Goal: Task Accomplishment & Management: Use online tool/utility

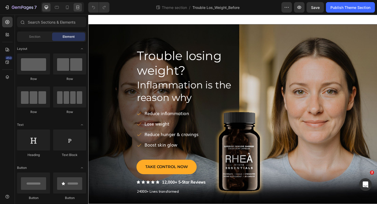
click at [79, 7] on icon at bounding box center [79, 7] width 2 height 1
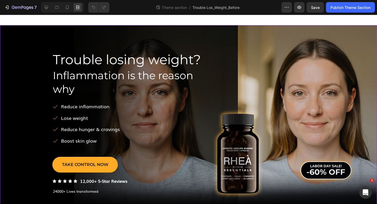
click at [143, 31] on div "Trouble losing weight? Heading Inflammation is the reason why Heading ﻿Reduce i…" at bounding box center [188, 125] width 377 height 200
click at [46, 5] on icon at bounding box center [46, 7] width 5 height 5
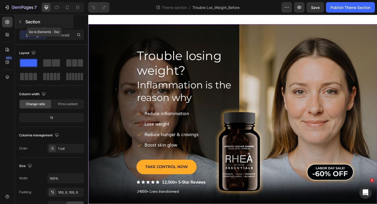
click at [20, 20] on icon "button" at bounding box center [20, 21] width 2 height 3
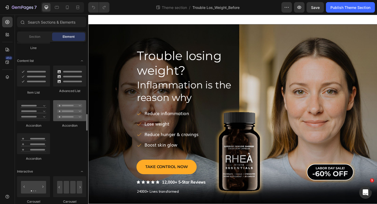
scroll to position [428, 0]
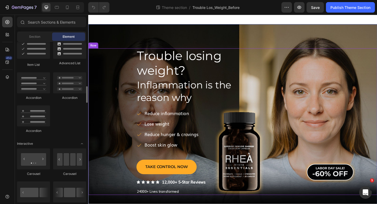
click at [98, 46] on div "Row" at bounding box center [93, 48] width 11 height 6
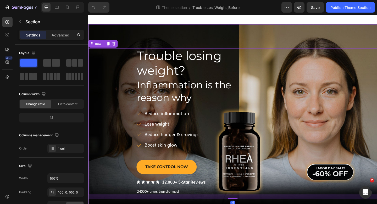
click at [109, 32] on div "Trouble losing weight? Heading Inflammation is the reason why Heading ﻿Reduce i…" at bounding box center [245, 133] width 314 height 216
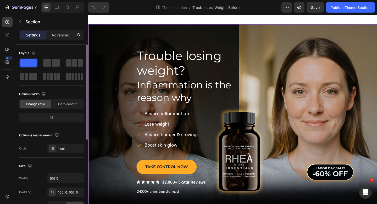
scroll to position [145, 0]
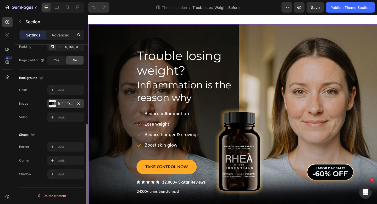
click at [67, 103] on div "[URL][DOMAIN_NAME]" at bounding box center [65, 103] width 15 height 5
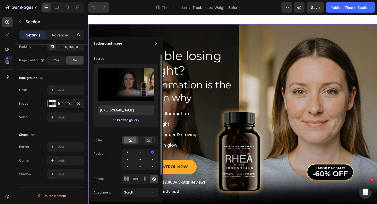
click at [124, 117] on div "Browse gallery" at bounding box center [128, 119] width 22 height 5
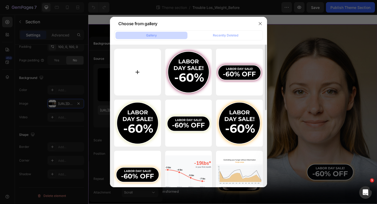
click at [135, 81] on input "file" at bounding box center [137, 72] width 47 height 47
type input "C:\fakepath\Hero-weight-loss-high-res.jpg"
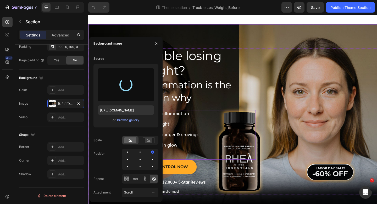
type input "[URL][DOMAIN_NAME]"
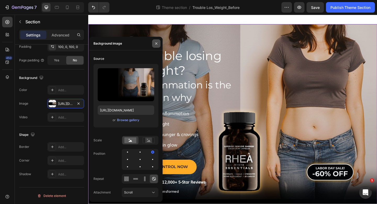
click at [156, 44] on icon "button" at bounding box center [156, 43] width 4 height 4
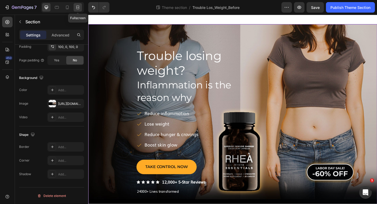
click at [77, 4] on div at bounding box center [78, 7] width 8 height 8
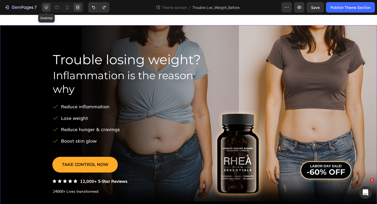
click at [46, 8] on icon at bounding box center [46, 7] width 5 height 5
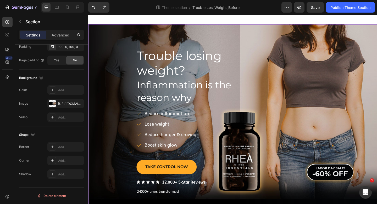
click at [109, 35] on div "Trouble losing weight? Heading Inflammation is the reason why Heading ﻿Reduce i…" at bounding box center [245, 133] width 314 height 216
click at [76, 101] on button "button" at bounding box center [78, 103] width 6 height 6
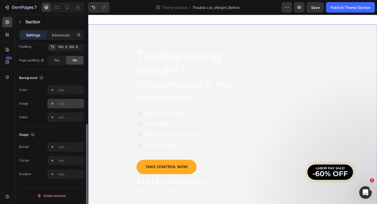
click at [63, 104] on div "Add..." at bounding box center [70, 103] width 25 height 5
type input "[URL][DOMAIN_NAME]"
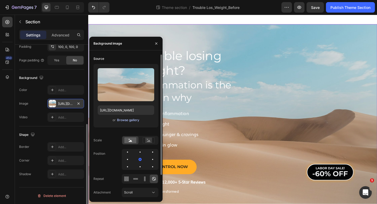
click at [121, 119] on div "Browse gallery" at bounding box center [128, 119] width 22 height 5
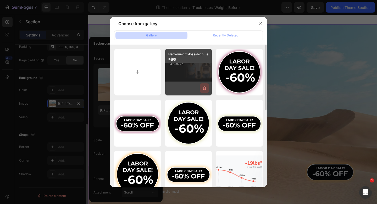
click at [203, 86] on icon "button" at bounding box center [204, 87] width 5 height 5
click at [203, 86] on button "Delete" at bounding box center [201, 89] width 14 height 6
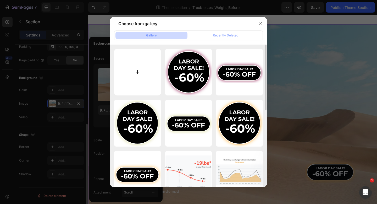
click at [148, 68] on input "file" at bounding box center [137, 72] width 47 height 47
type input "C:\fakepath\Hero-weight-loss-center.jpg"
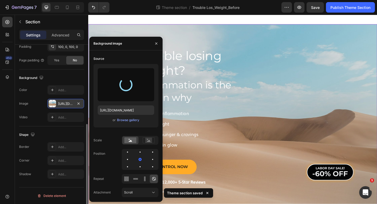
type input "[URL][DOMAIN_NAME]"
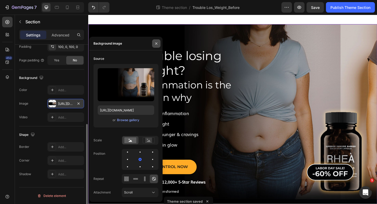
click at [156, 42] on icon "button" at bounding box center [156, 43] width 4 height 4
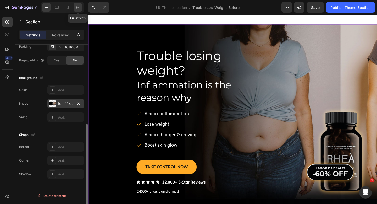
click at [78, 7] on icon at bounding box center [79, 7] width 2 height 1
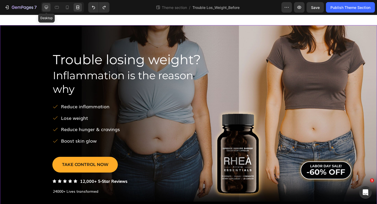
click at [47, 6] on icon at bounding box center [46, 7] width 3 height 3
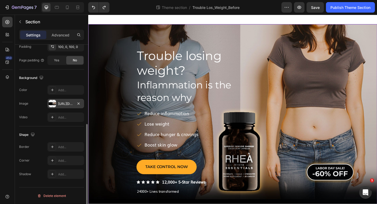
click at [69, 105] on div "[URL][DOMAIN_NAME]" at bounding box center [65, 103] width 15 height 5
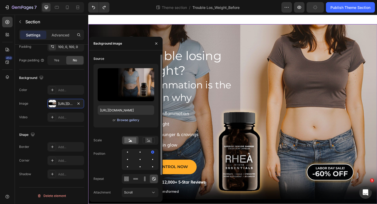
click at [120, 120] on div "Browse gallery" at bounding box center [128, 119] width 22 height 5
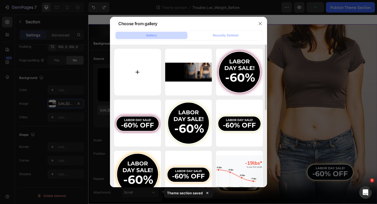
click at [139, 71] on input "file" at bounding box center [137, 72] width 47 height 47
type input "C:\fakepath\Hero-weight-loss-center.jpg"
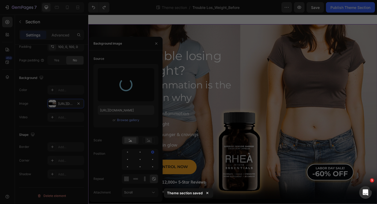
type input "[URL][DOMAIN_NAME]"
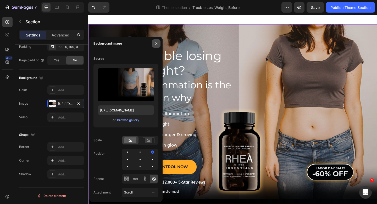
click at [155, 43] on icon "button" at bounding box center [156, 43] width 2 height 2
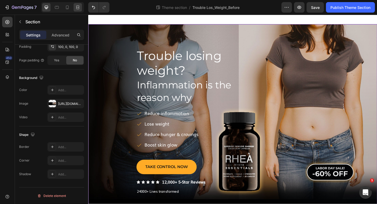
click at [78, 8] on icon at bounding box center [79, 7] width 2 height 1
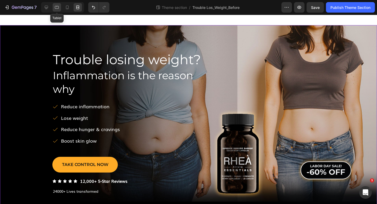
click at [55, 8] on icon at bounding box center [56, 7] width 5 height 5
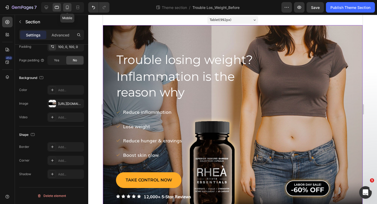
click at [69, 8] on icon at bounding box center [67, 7] width 5 height 5
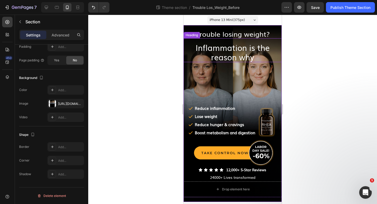
click at [183, 52] on div "Inflammation is the reason why Heading" at bounding box center [232, 50] width 98 height 24
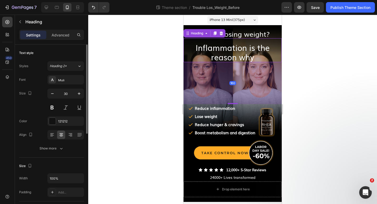
click at [184, 71] on div "160" at bounding box center [232, 83] width 98 height 42
click at [198, 35] on div "Heading" at bounding box center [197, 33] width 14 height 5
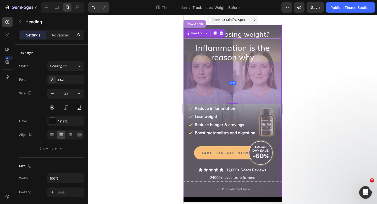
click at [195, 25] on div "Row 2 cols" at bounding box center [195, 23] width 18 height 3
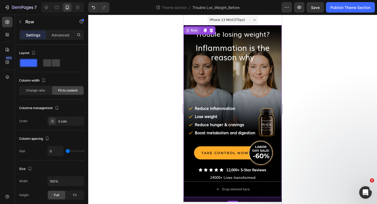
click at [192, 30] on div "Row" at bounding box center [194, 30] width 9 height 5
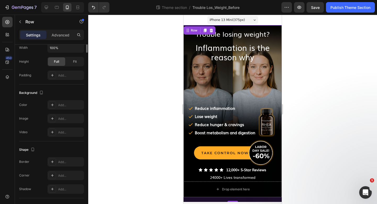
scroll to position [191, 0]
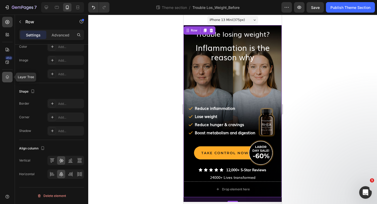
click at [8, 75] on icon at bounding box center [7, 76] width 5 height 5
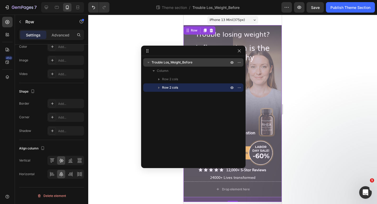
click at [165, 63] on span "Trouble Los_Weight_Before" at bounding box center [171, 62] width 41 height 5
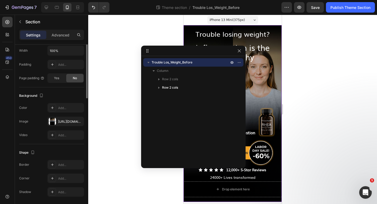
scroll to position [132, 0]
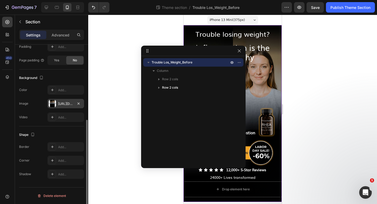
click at [70, 103] on div "[URL][DOMAIN_NAME]" at bounding box center [65, 103] width 15 height 5
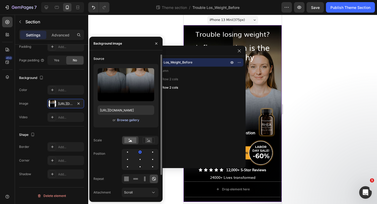
click at [123, 119] on div "Browse gallery" at bounding box center [128, 119] width 22 height 5
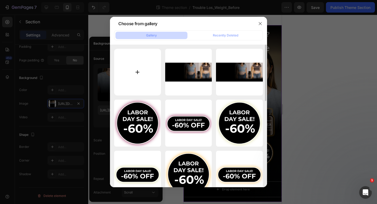
click at [140, 73] on input "file" at bounding box center [137, 72] width 47 height 47
type input "C:\fakepath\Hero_weight_loss_mob-v3.jpg"
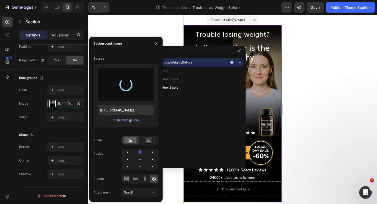
type input "[URL][DOMAIN_NAME]"
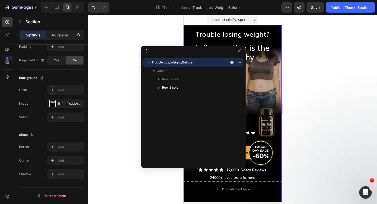
click at [335, 91] on div at bounding box center [232, 109] width 289 height 189
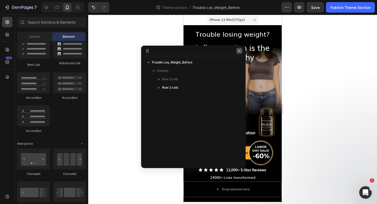
click at [238, 49] on icon "button" at bounding box center [239, 51] width 4 height 4
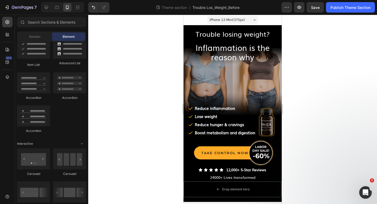
click at [218, 18] on span "iPhone 13 Mini ( 375 px)" at bounding box center [227, 19] width 35 height 5
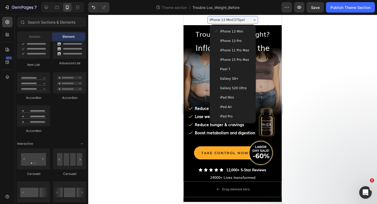
click at [226, 58] on span "iPhone 15 Pro Max" at bounding box center [234, 59] width 29 height 5
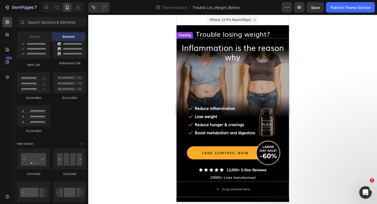
click at [257, 50] on span "Inflammation is the reason why" at bounding box center [232, 52] width 102 height 21
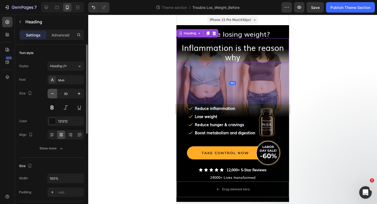
click at [52, 93] on icon "button" at bounding box center [52, 93] width 5 height 5
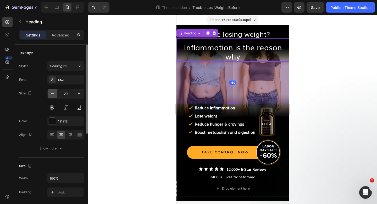
click at [52, 93] on icon "button" at bounding box center [52, 93] width 5 height 5
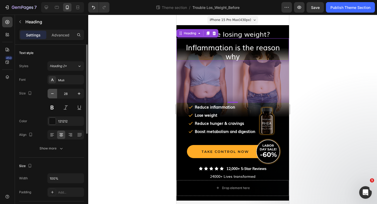
click at [52, 93] on icon "button" at bounding box center [52, 93] width 5 height 5
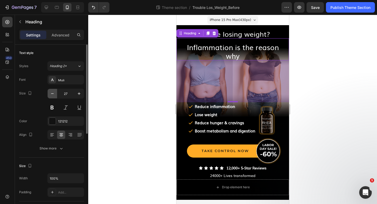
click at [52, 93] on icon "button" at bounding box center [52, 93] width 5 height 5
type input "26"
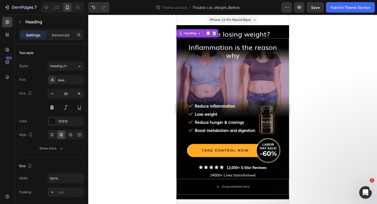
click at [136, 68] on div at bounding box center [232, 109] width 289 height 189
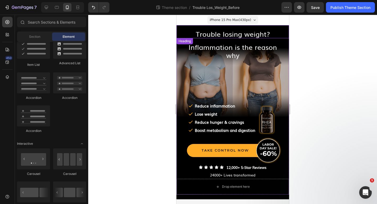
click at [225, 32] on span "Trouble losing weight?" at bounding box center [232, 34] width 74 height 10
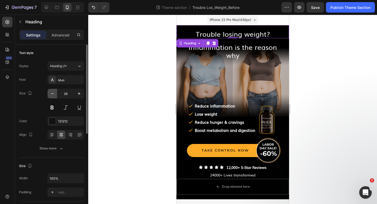
click at [51, 94] on icon "button" at bounding box center [52, 93] width 5 height 5
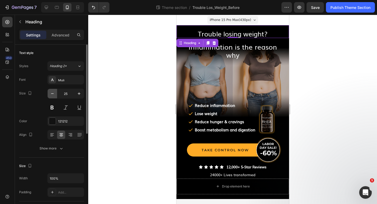
type input "24"
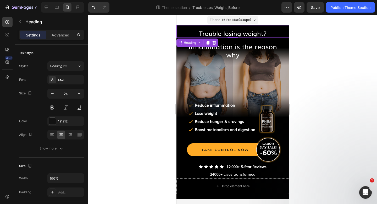
click at [104, 72] on div at bounding box center [232, 109] width 289 height 189
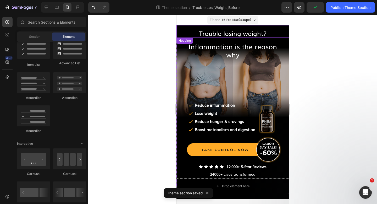
click at [214, 35] on span "Trouble losing weight?" at bounding box center [233, 33] width 68 height 9
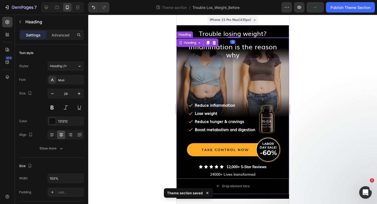
click at [224, 43] on span "Inflammation is the reason why" at bounding box center [232, 50] width 88 height 18
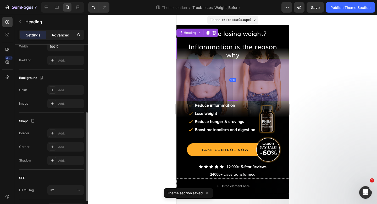
click at [63, 37] on div "Advanced" at bounding box center [60, 35] width 26 height 8
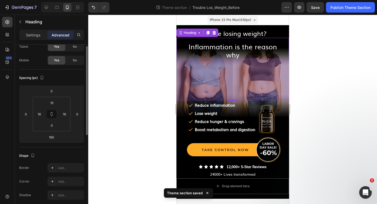
scroll to position [0, 0]
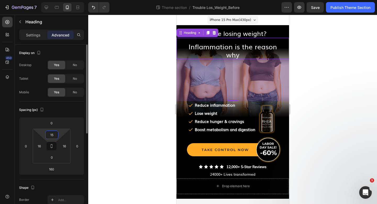
click at [55, 135] on input "15" at bounding box center [52, 135] width 10 height 8
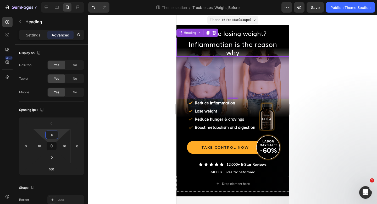
type input "15"
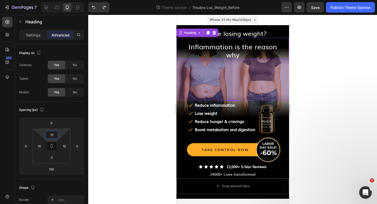
click at [316, 45] on div at bounding box center [232, 109] width 289 height 189
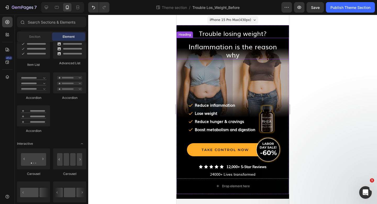
click at [326, 45] on div at bounding box center [232, 109] width 289 height 189
click at [235, 47] on span "Inflammation is the reason why" at bounding box center [232, 50] width 88 height 18
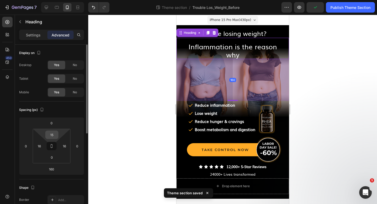
click at [53, 133] on input "15" at bounding box center [52, 135] width 10 height 8
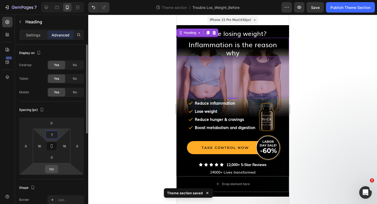
type input "7"
click at [52, 169] on input "160" at bounding box center [51, 169] width 10 height 8
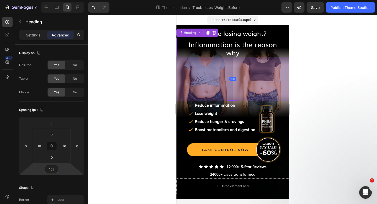
type input "168"
click at [138, 118] on div at bounding box center [232, 109] width 289 height 189
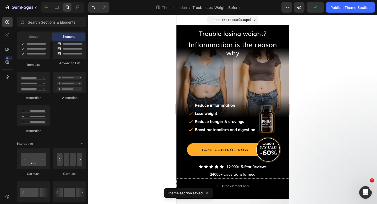
click at [229, 22] on span "iPhone 15 Pro Max ( 430 px)" at bounding box center [229, 19] width 41 height 5
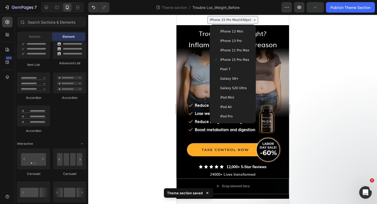
click at [228, 33] on span "iPhone 13 Mini" at bounding box center [231, 31] width 23 height 5
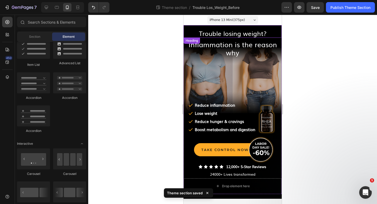
click at [160, 32] on div at bounding box center [232, 109] width 289 height 189
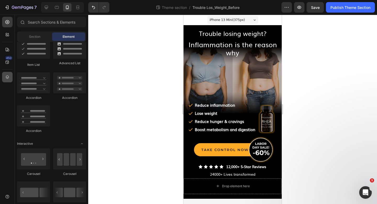
click at [12, 76] on div at bounding box center [7, 77] width 10 height 10
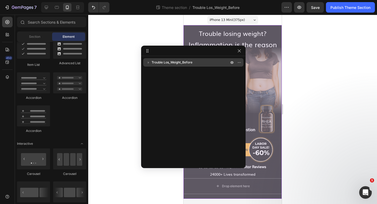
click at [160, 62] on span "Trouble Los_Weight_Before" at bounding box center [171, 62] width 41 height 5
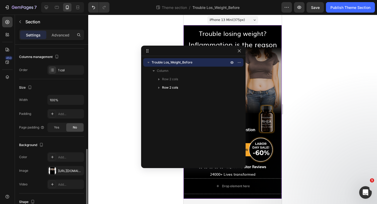
scroll to position [132, 0]
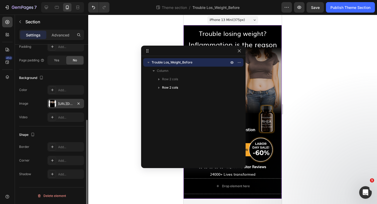
click at [75, 104] on div "[URL][DOMAIN_NAME]" at bounding box center [65, 103] width 37 height 9
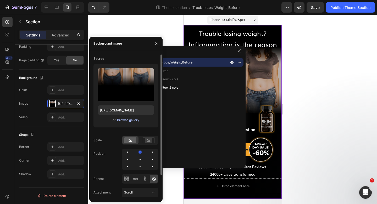
click at [122, 119] on div "Browse gallery" at bounding box center [128, 119] width 22 height 5
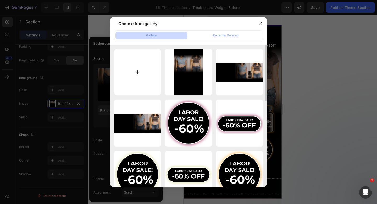
click at [137, 72] on input "file" at bounding box center [137, 72] width 47 height 47
type input "C:\fakepath\Hero_weight_loss_mob-v4.jpg"
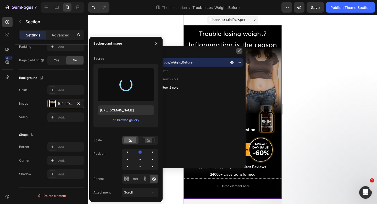
click at [239, 52] on icon "button" at bounding box center [239, 51] width 4 height 4
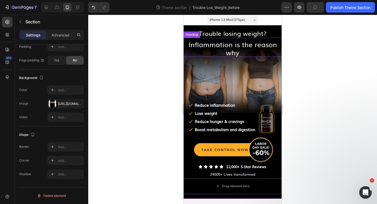
click at [245, 46] on span "Inflammation is the reason why" at bounding box center [232, 48] width 88 height 18
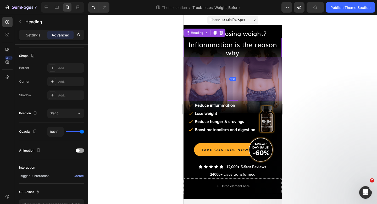
scroll to position [0, 0]
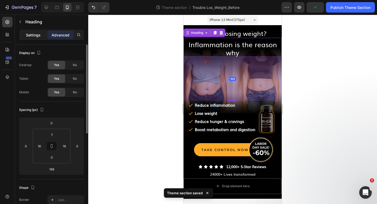
click at [32, 35] on p "Settings" at bounding box center [33, 34] width 15 height 5
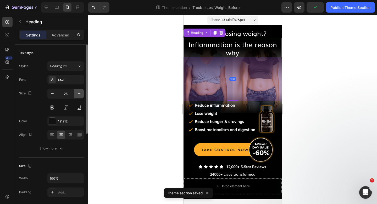
click at [79, 94] on icon "button" at bounding box center [78, 93] width 5 height 5
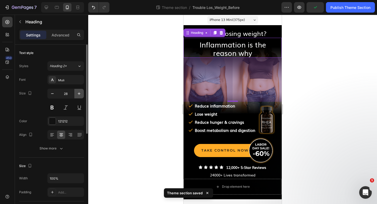
click at [79, 94] on icon "button" at bounding box center [78, 93] width 5 height 5
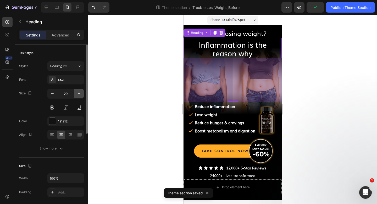
click at [79, 94] on icon "button" at bounding box center [78, 93] width 5 height 5
type input "30"
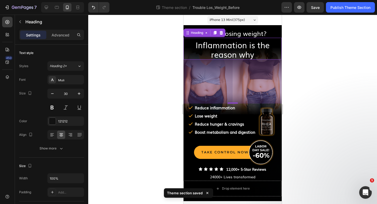
click at [112, 77] on div at bounding box center [232, 109] width 289 height 189
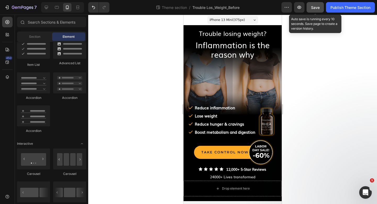
click at [317, 8] on span "Save" at bounding box center [315, 7] width 9 height 4
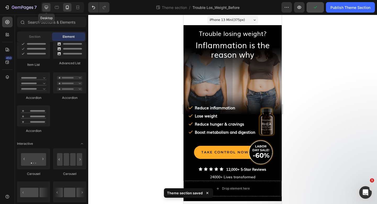
click at [46, 4] on div at bounding box center [46, 7] width 8 height 8
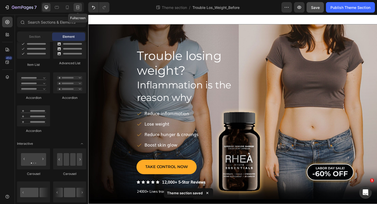
click at [79, 8] on icon at bounding box center [77, 7] width 5 height 5
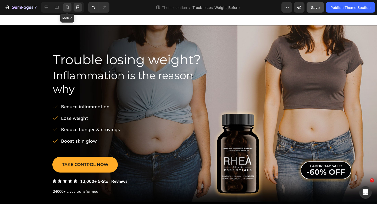
click at [65, 6] on icon at bounding box center [67, 7] width 5 height 5
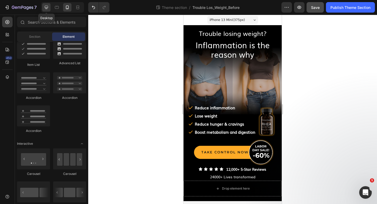
click at [45, 8] on icon at bounding box center [46, 7] width 3 height 3
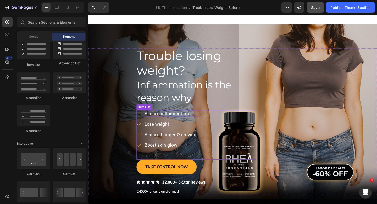
click at [163, 121] on p "﻿Reduce inflammation" at bounding box center [178, 122] width 59 height 6
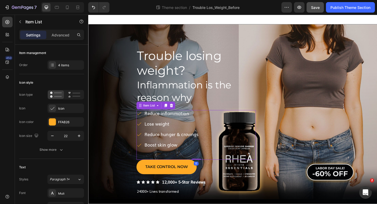
click at [211, 120] on div "﻿Reduce inflammation ﻿Lose weight ﻿Reduce hunger & cravings Boost skin glow" at bounding box center [206, 145] width 130 height 54
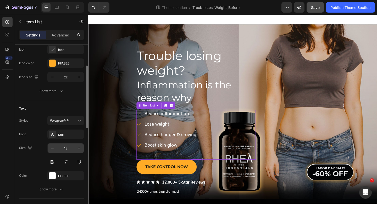
scroll to position [64, 0]
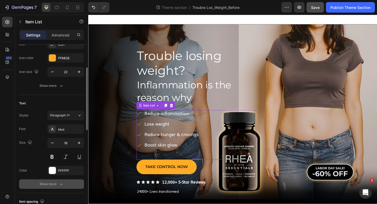
click at [62, 181] on icon "button" at bounding box center [61, 183] width 5 height 5
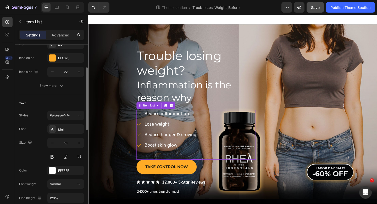
click at [62, 181] on div "Normal" at bounding box center [63, 183] width 27 height 5
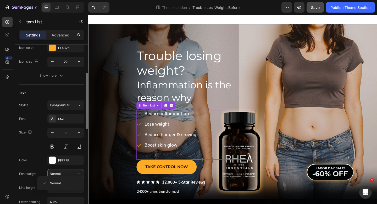
scroll to position [77, 0]
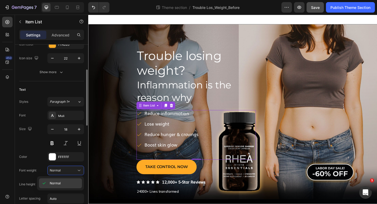
click at [63, 183] on p "Normal" at bounding box center [65, 183] width 30 height 5
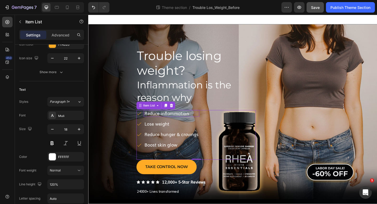
click at [165, 124] on p "﻿Reduce inflammation" at bounding box center [178, 122] width 59 height 6
click at [66, 8] on icon at bounding box center [67, 7] width 3 height 4
type input "16"
type input "2"
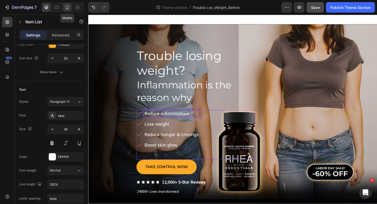
type input "2"
type input "180%"
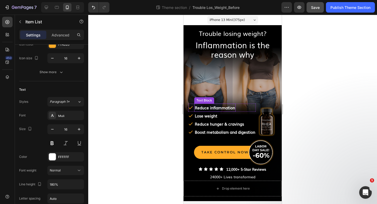
click at [215, 109] on strong "﻿Reduce inflammation" at bounding box center [215, 107] width 40 height 6
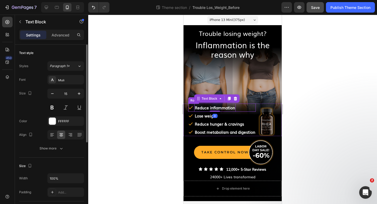
click at [248, 108] on div "Icon ﻿Reduce inflammation Text Block 0 Row" at bounding box center [222, 107] width 68 height 8
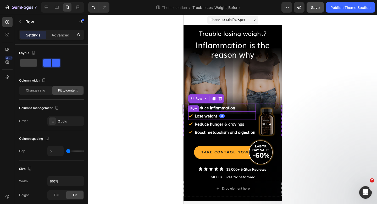
click at [250, 113] on div "Icon ﻿Lose weight Text Block Row" at bounding box center [222, 115] width 68 height 8
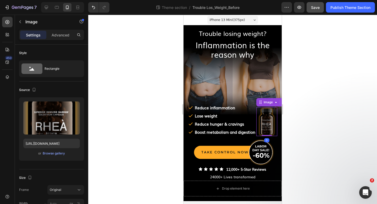
click at [259, 109] on img at bounding box center [266, 121] width 21 height 29
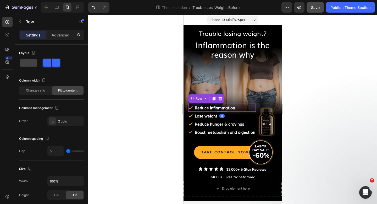
click at [255, 107] on div "Icon ﻿Reduce inflammation Text Block Row 0" at bounding box center [222, 107] width 68 height 8
click at [199, 97] on div "Row" at bounding box center [198, 98] width 9 height 5
click at [206, 106] on strong "﻿Reduce inflammation" at bounding box center [215, 107] width 40 height 6
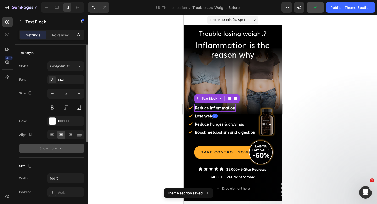
click at [44, 147] on div "Show more" at bounding box center [52, 147] width 24 height 5
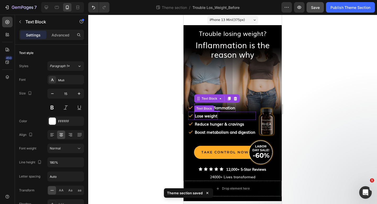
click at [207, 108] on div "Text Block" at bounding box center [204, 108] width 18 height 5
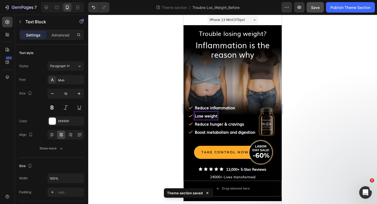
click at [209, 115] on strong "﻿Lose weight" at bounding box center [206, 116] width 23 height 6
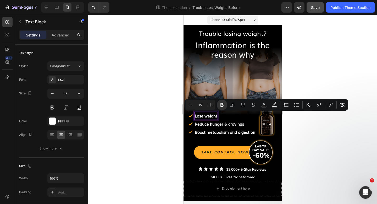
click at [153, 103] on div at bounding box center [232, 109] width 289 height 189
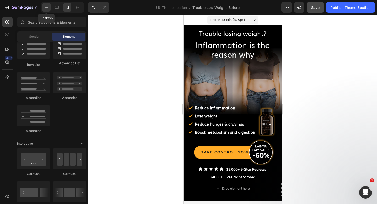
click at [46, 9] on icon at bounding box center [46, 7] width 5 height 5
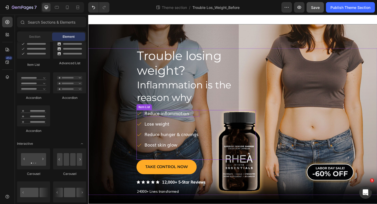
click at [178, 123] on p "﻿Reduce inflammation" at bounding box center [178, 122] width 59 height 6
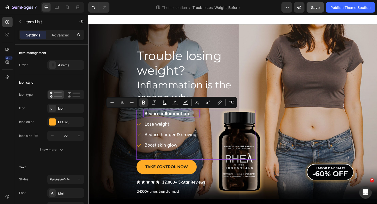
click at [171, 136] on p "﻿Lose weight" at bounding box center [178, 134] width 59 height 6
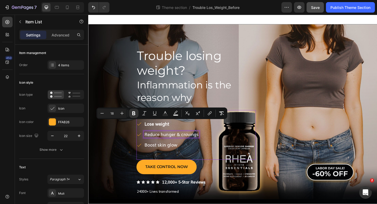
click at [173, 146] on p "﻿Reduce hunger & cravings" at bounding box center [178, 145] width 59 height 6
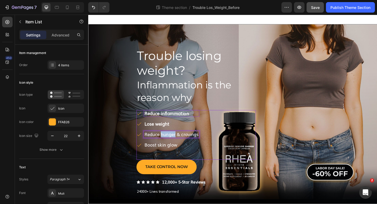
click at [173, 146] on p "﻿Reduce hunger & cravings" at bounding box center [178, 145] width 59 height 6
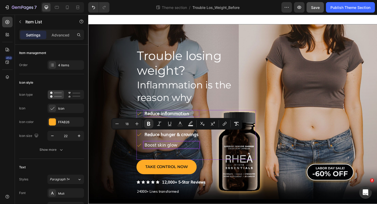
click at [174, 155] on p "Boost skin glow" at bounding box center [178, 156] width 59 height 6
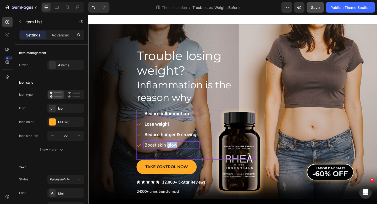
click at [174, 155] on p "Boost skin glow" at bounding box center [178, 156] width 59 height 6
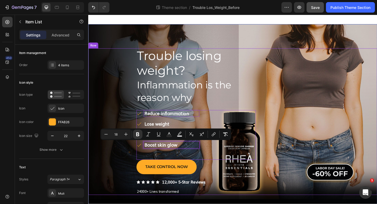
click at [111, 174] on div "Trouble losing weight? Heading Inflammation is the reason why Heading ﻿Reduce i…" at bounding box center [245, 130] width 314 height 159
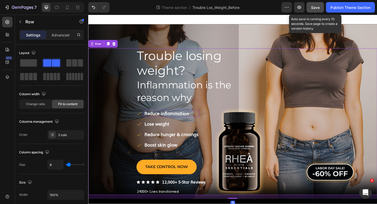
click at [314, 7] on span "Save" at bounding box center [315, 7] width 9 height 4
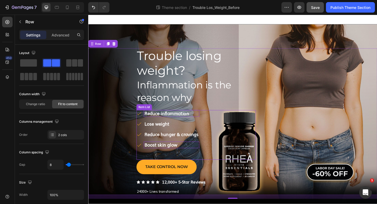
click at [167, 156] on strong "Boost skin glow" at bounding box center [167, 156] width 36 height 7
click at [118, 139] on div "Trouble losing weight? Heading Inflammation is the reason why Heading ﻿Reduce i…" at bounding box center [245, 130] width 314 height 159
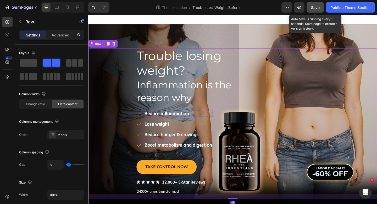
click at [317, 9] on span "Save" at bounding box center [315, 7] width 9 height 4
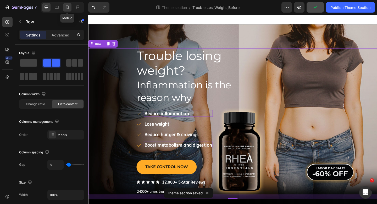
click at [67, 8] on icon at bounding box center [67, 7] width 3 height 4
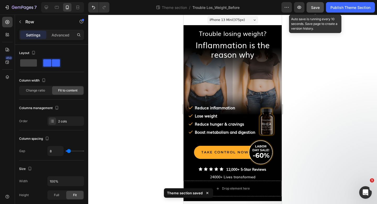
click at [315, 4] on button "Save" at bounding box center [314, 7] width 17 height 10
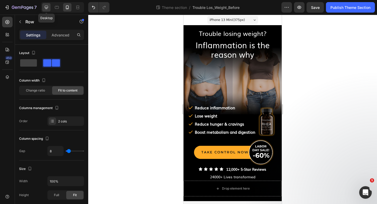
click at [47, 8] on icon at bounding box center [46, 7] width 5 height 5
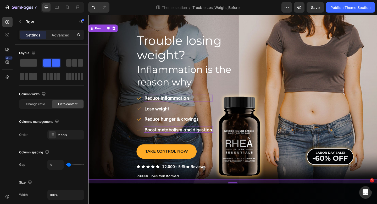
scroll to position [18, 0]
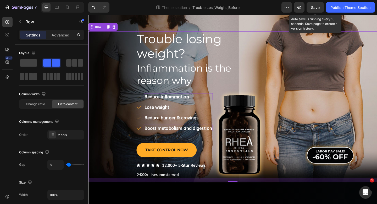
click at [315, 7] on span "Save" at bounding box center [315, 7] width 9 height 4
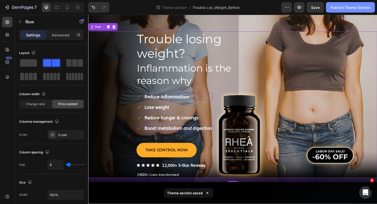
click at [344, 8] on div "Publish Theme Section" at bounding box center [350, 7] width 40 height 5
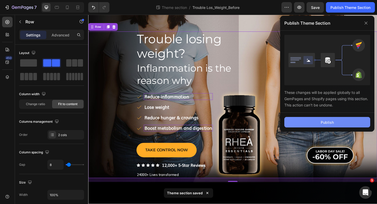
click at [343, 119] on button "Publish" at bounding box center [327, 122] width 86 height 10
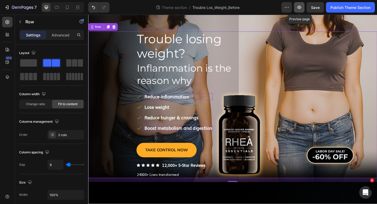
click at [299, 4] on button "button" at bounding box center [299, 7] width 10 height 10
click at [68, 8] on icon at bounding box center [67, 7] width 3 height 4
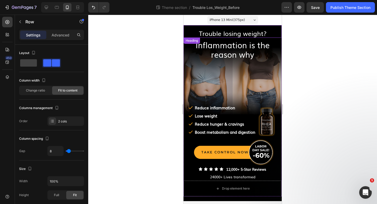
click at [225, 36] on span "Trouble losing weight?" at bounding box center [233, 33] width 68 height 9
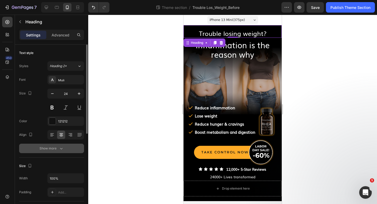
click at [58, 148] on div "Show more" at bounding box center [52, 147] width 24 height 5
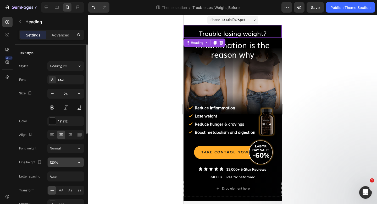
click at [61, 162] on input "120%" at bounding box center [66, 161] width 36 height 9
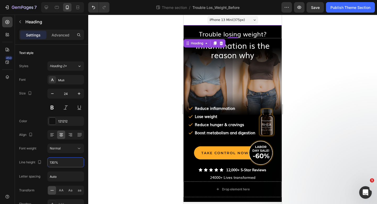
type input "130%"
click at [133, 101] on div at bounding box center [232, 109] width 289 height 189
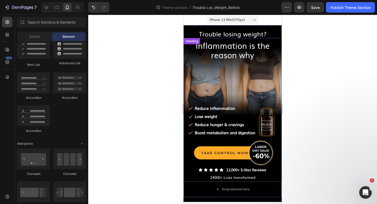
click at [231, 35] on span "Trouble losing weight?" at bounding box center [233, 33] width 68 height 9
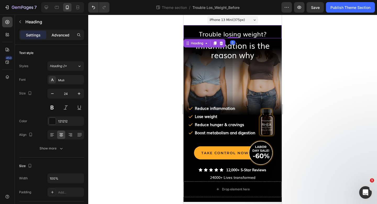
click at [63, 33] on p "Advanced" at bounding box center [61, 34] width 18 height 5
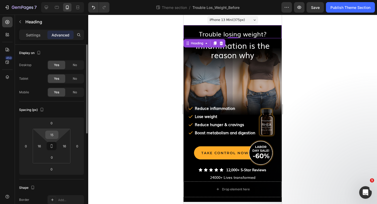
click at [55, 136] on input "15" at bounding box center [52, 135] width 10 height 8
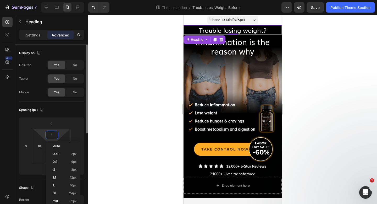
type input "10"
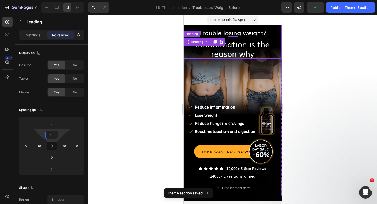
click at [234, 53] on span "Inflammation is the reason why" at bounding box center [232, 48] width 74 height 21
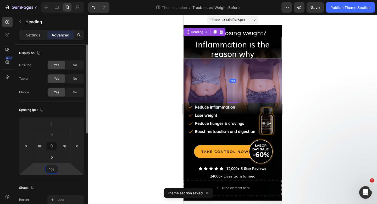
click at [54, 168] on input "168" at bounding box center [51, 169] width 10 height 8
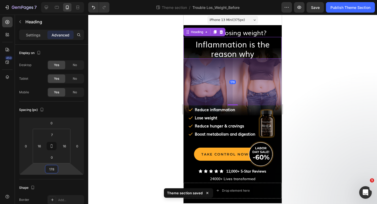
type input "178"
click at [128, 106] on div at bounding box center [232, 109] width 289 height 189
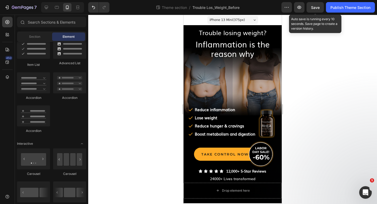
click at [316, 7] on span "Save" at bounding box center [315, 7] width 9 height 4
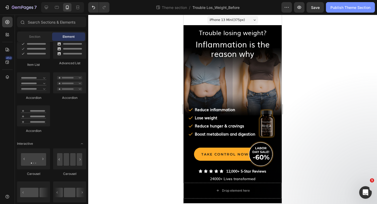
click at [347, 8] on div "Publish Theme Section" at bounding box center [350, 7] width 40 height 5
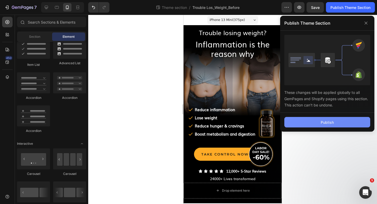
click at [327, 121] on div "Publish" at bounding box center [327, 121] width 13 height 5
